Goal: Go to known website: Access a specific website the user already knows

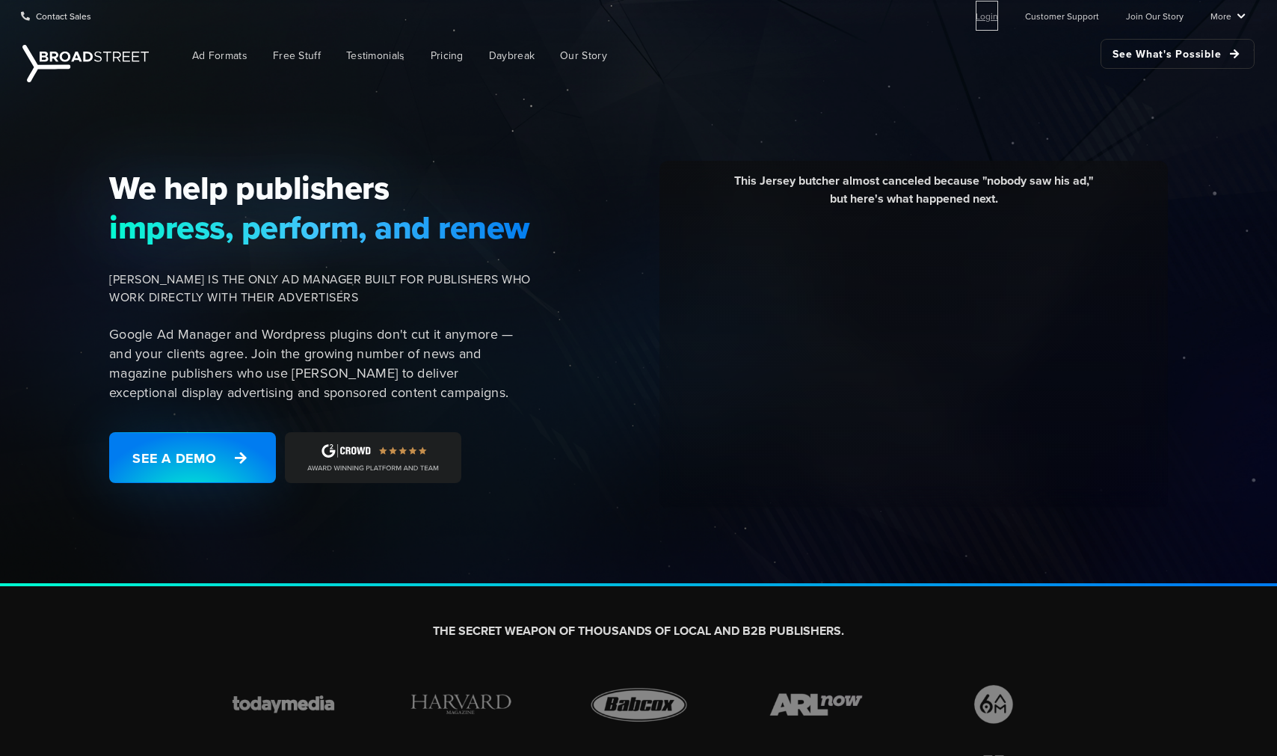
click at [985, 12] on link "Login" at bounding box center [986, 16] width 22 height 30
click at [998, 17] on link "Login" at bounding box center [986, 16] width 22 height 30
click at [991, 19] on link "Login" at bounding box center [986, 16] width 22 height 30
click at [993, 16] on link "Login" at bounding box center [986, 16] width 22 height 30
